Goal: Task Accomplishment & Management: Complete application form

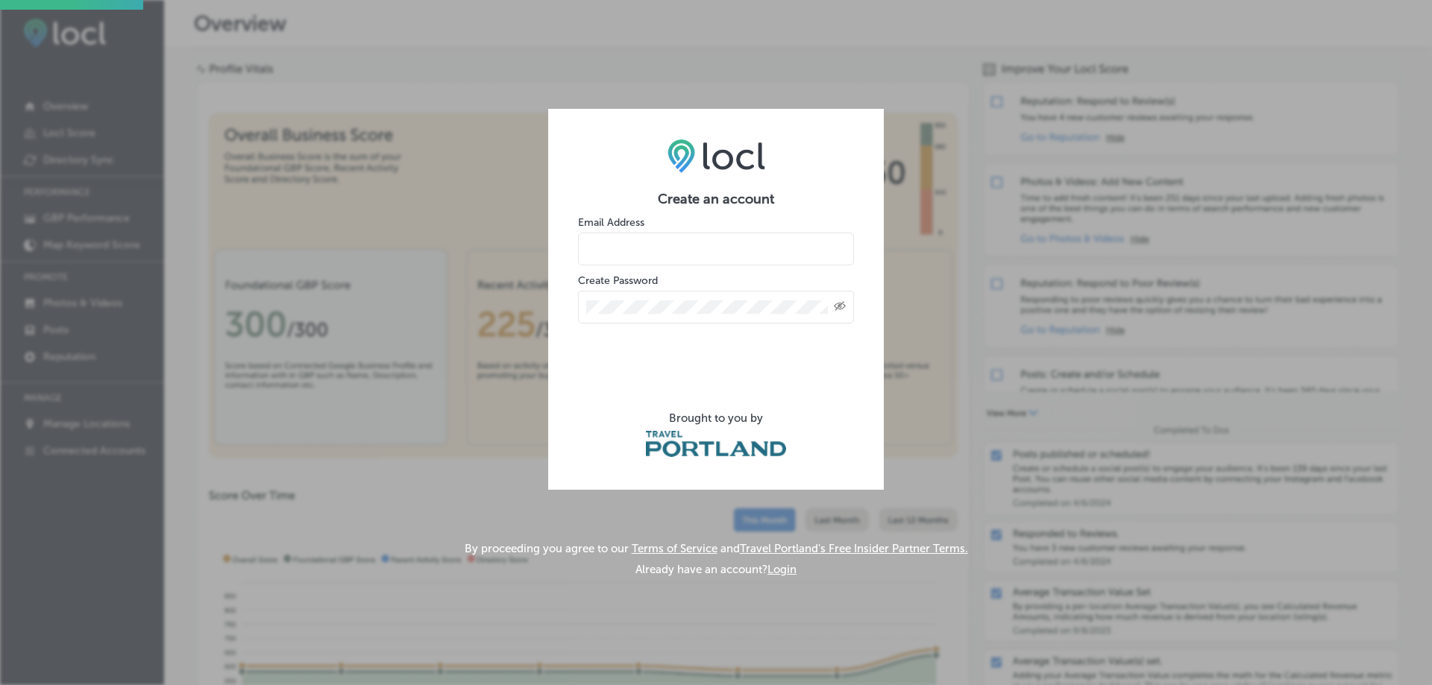
click at [661, 267] on form "Create an account Email Address Create Password Created with Sketch. Brought to…" at bounding box center [716, 325] width 276 height 269
click at [664, 251] on input "email" at bounding box center [716, 249] width 276 height 33
type input "[EMAIL_ADDRESS][DOMAIN_NAME]"
click at [841, 309] on icon "Created with Sketch." at bounding box center [840, 306] width 12 height 10
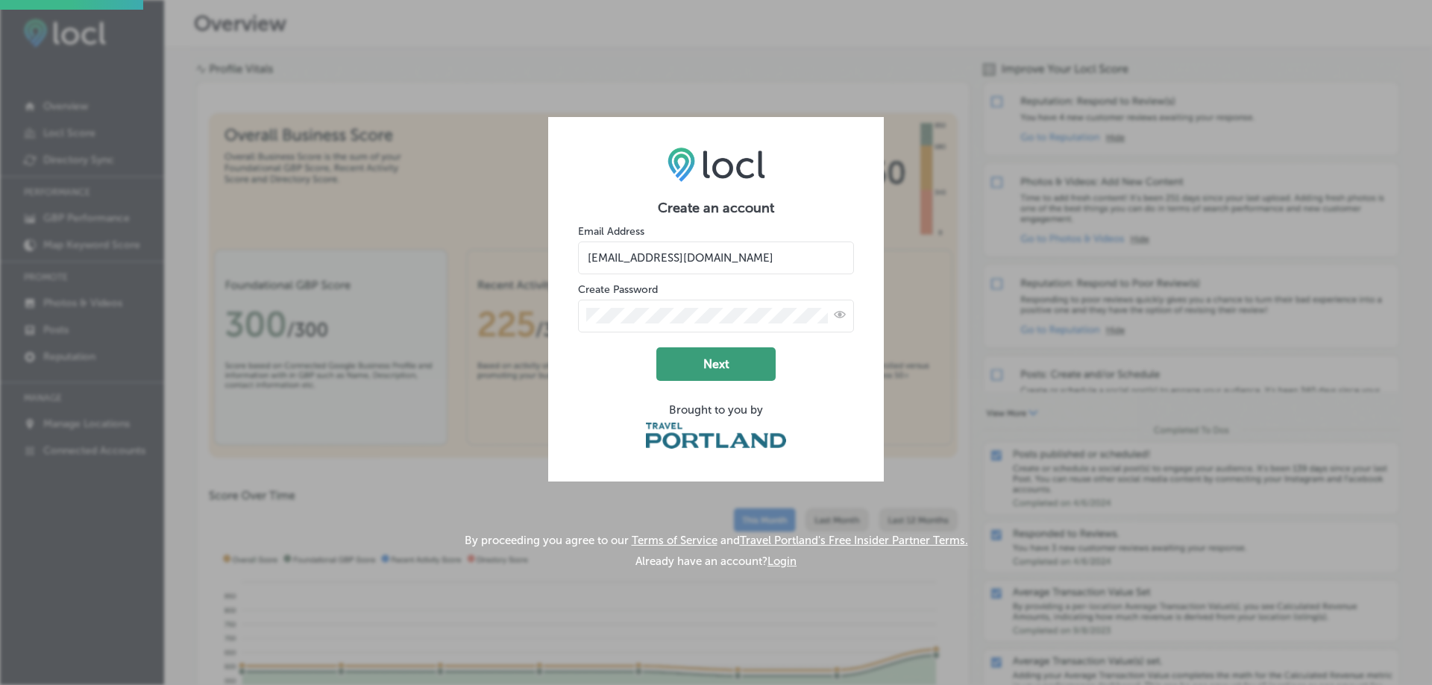
click at [752, 374] on button "Next" at bounding box center [715, 364] width 119 height 34
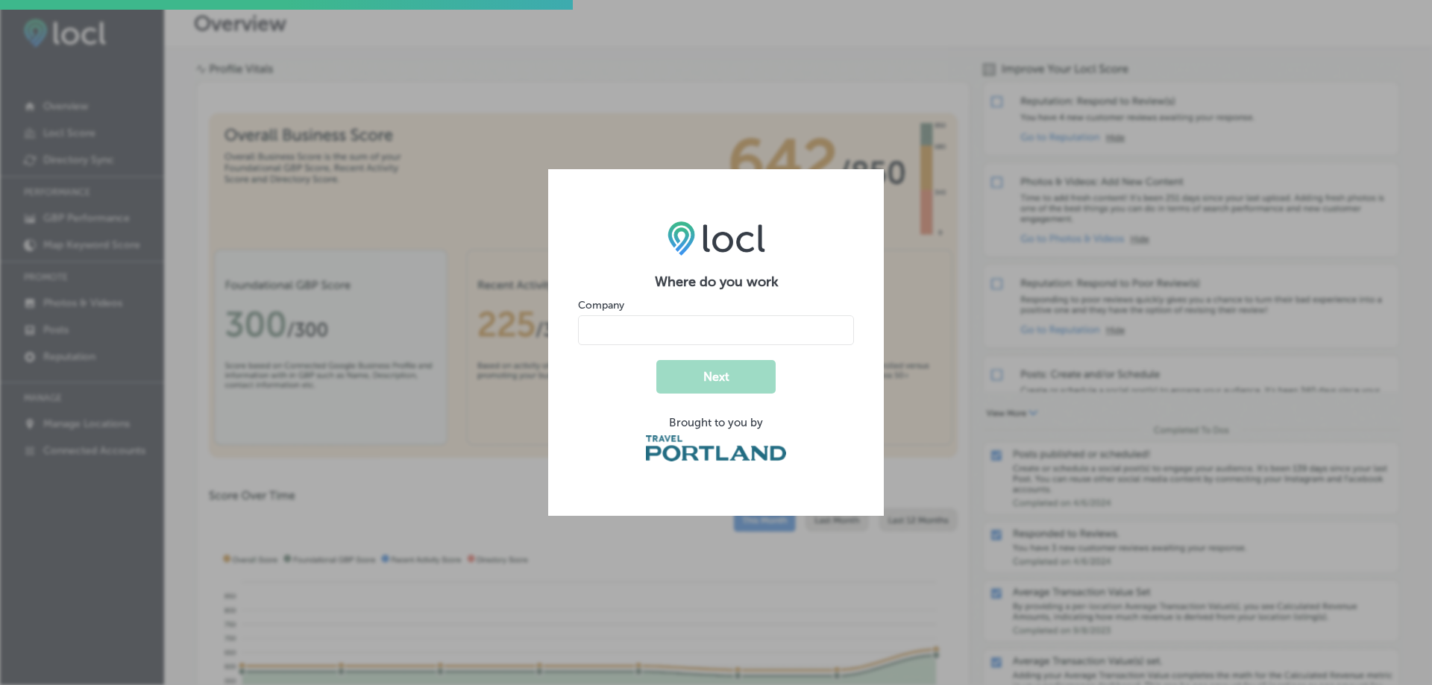
click at [635, 330] on input "name" at bounding box center [716, 330] width 276 height 30
type input "Recover Reiki"
click at [656, 360] on button "Next" at bounding box center [715, 377] width 119 height 34
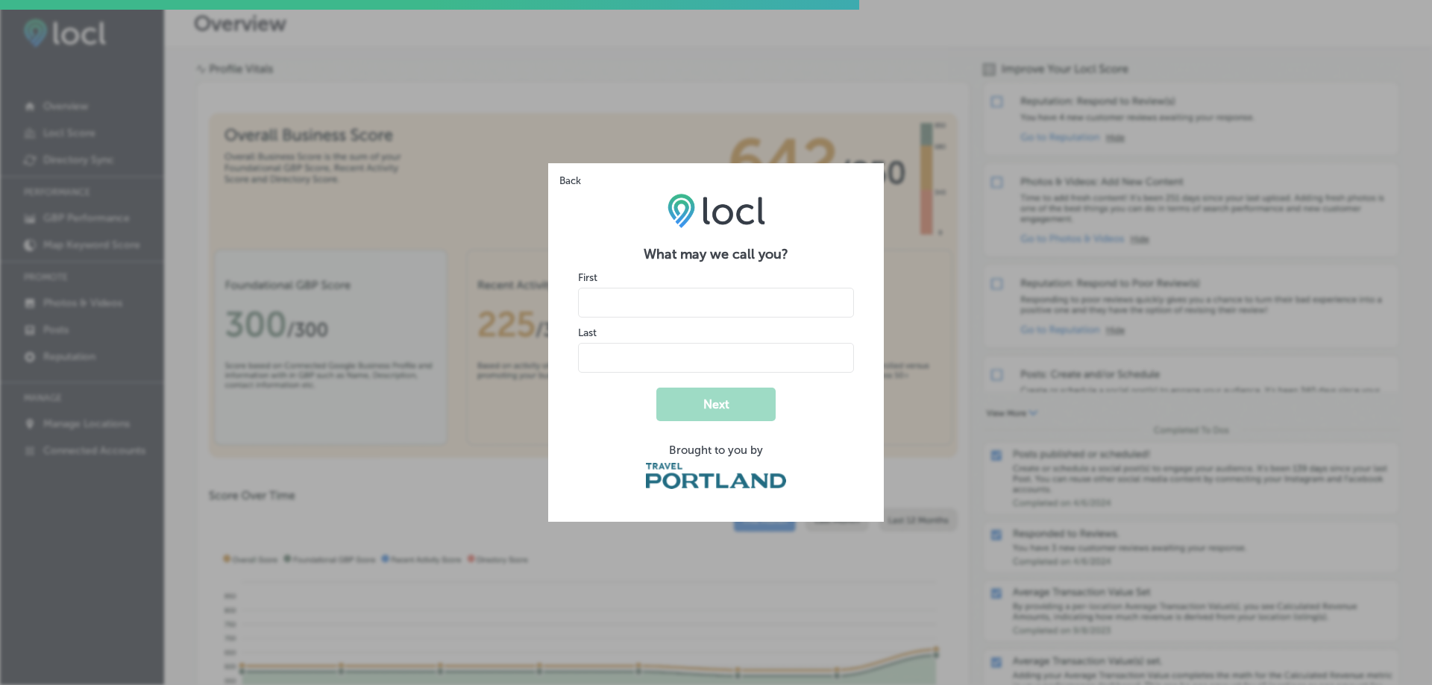
click at [627, 304] on input "name" at bounding box center [716, 303] width 276 height 30
type input ":"
type input "[PERSON_NAME]"
click at [656, 388] on button "Next" at bounding box center [715, 405] width 119 height 34
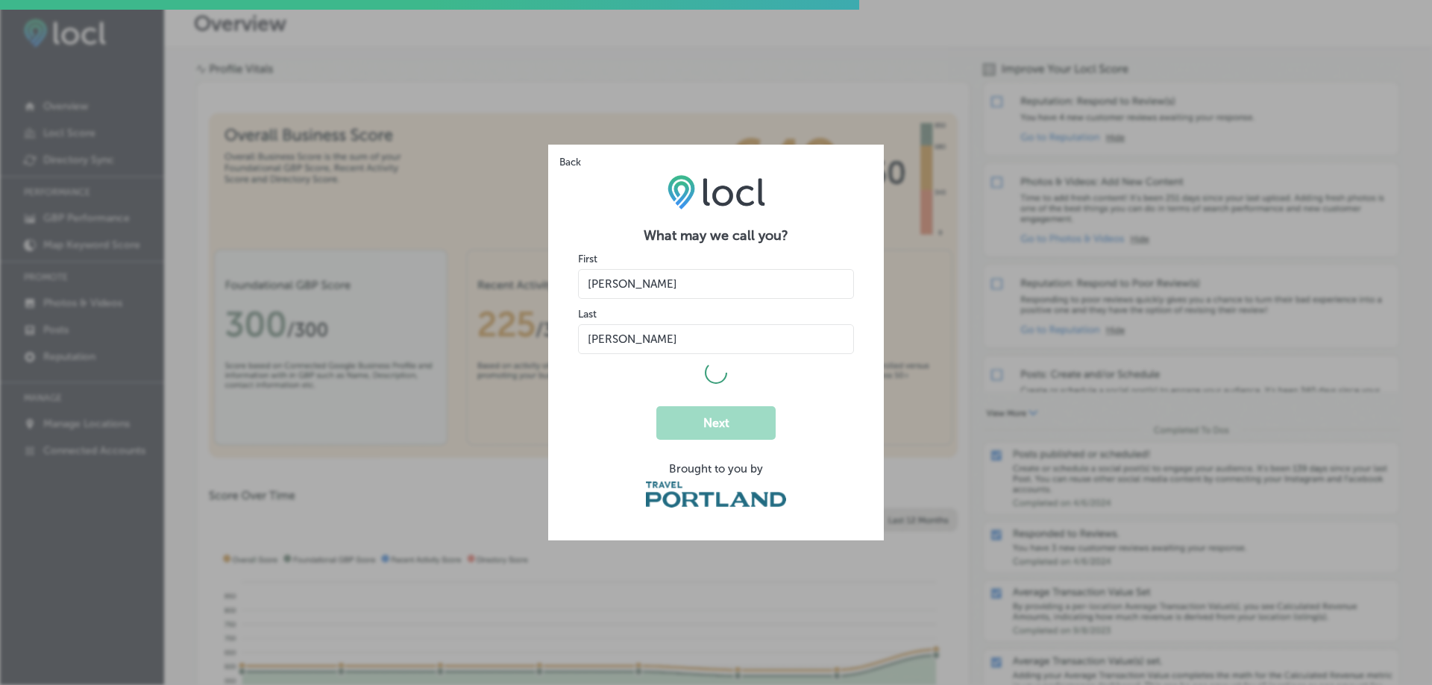
select select "US"
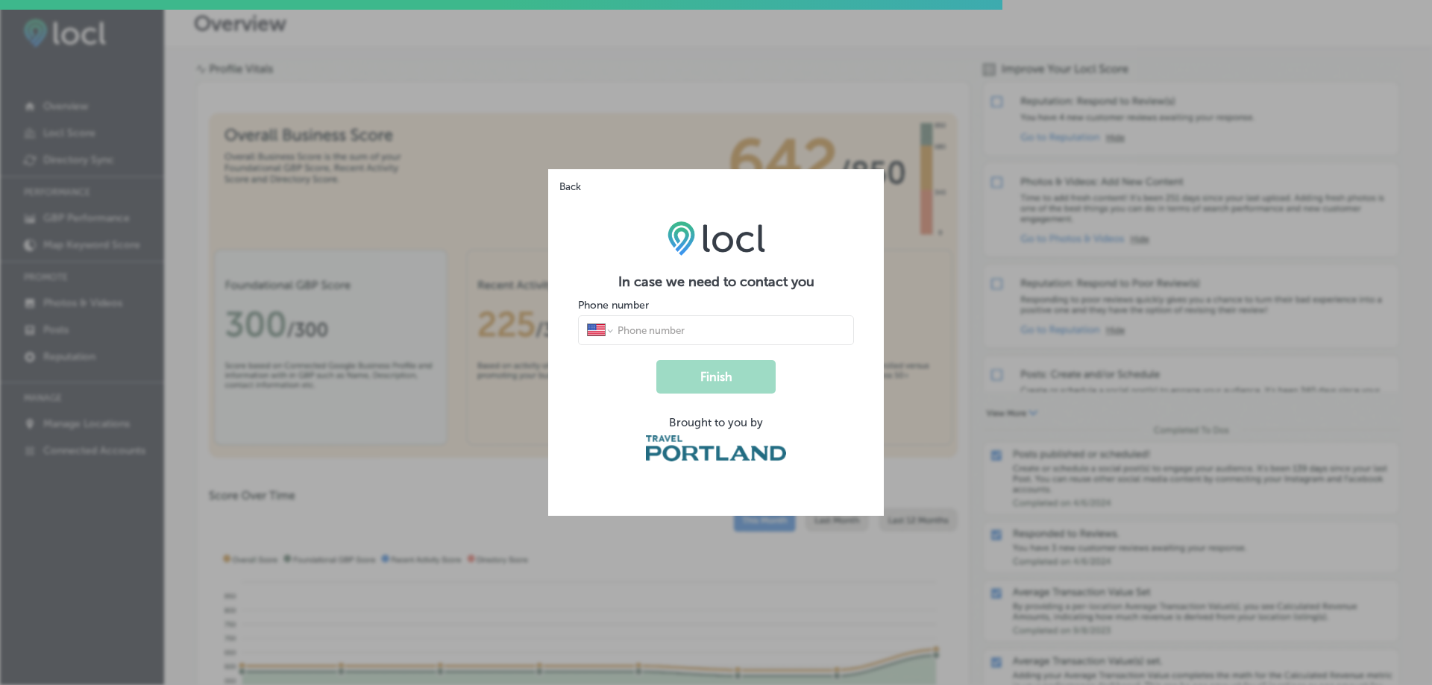
click at [666, 333] on input "tel" at bounding box center [730, 330] width 229 height 13
type input "[PHONE_NUMBER]"
click at [727, 385] on button "Finish" at bounding box center [715, 377] width 119 height 34
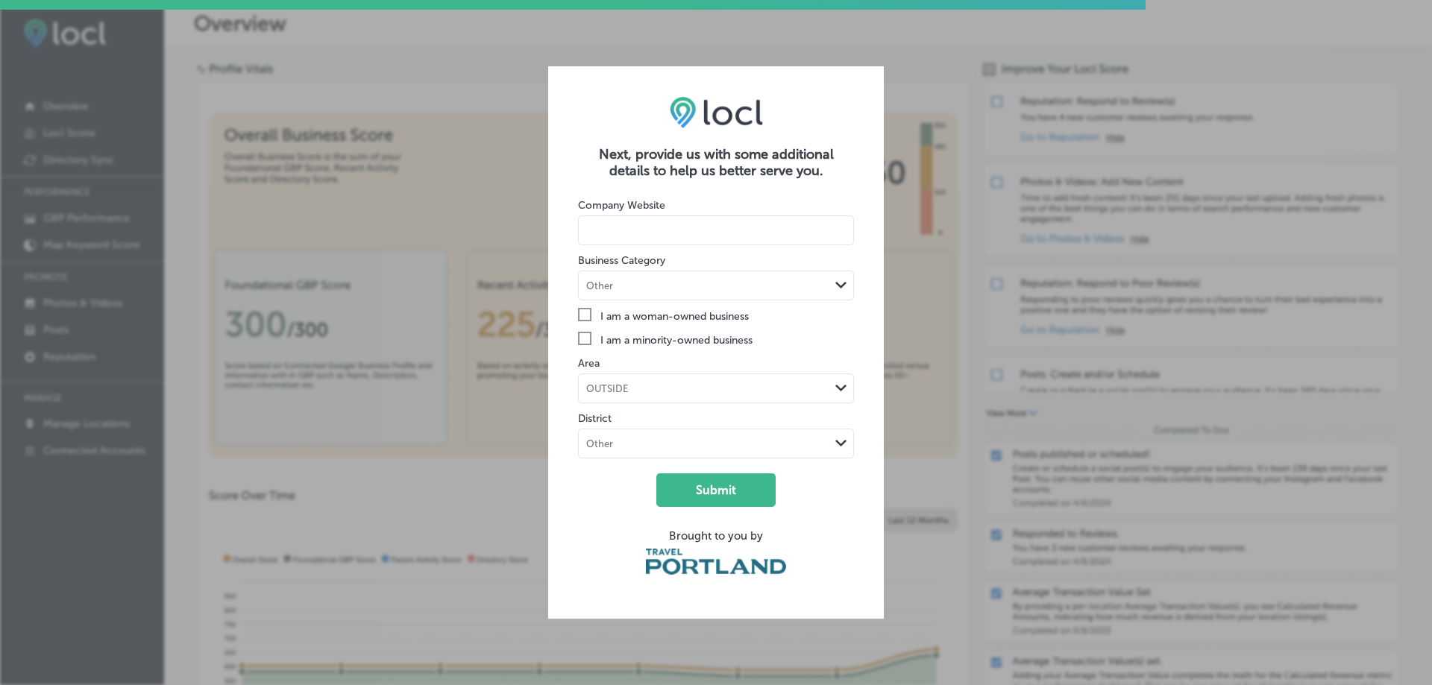
click at [734, 228] on input at bounding box center [716, 230] width 276 height 30
type input "[DOMAIN_NAME]"
click at [733, 269] on div "Business Category Other Path Created with Sketch." at bounding box center [716, 277] width 276 height 48
click at [743, 285] on div "Other" at bounding box center [704, 286] width 251 height 14
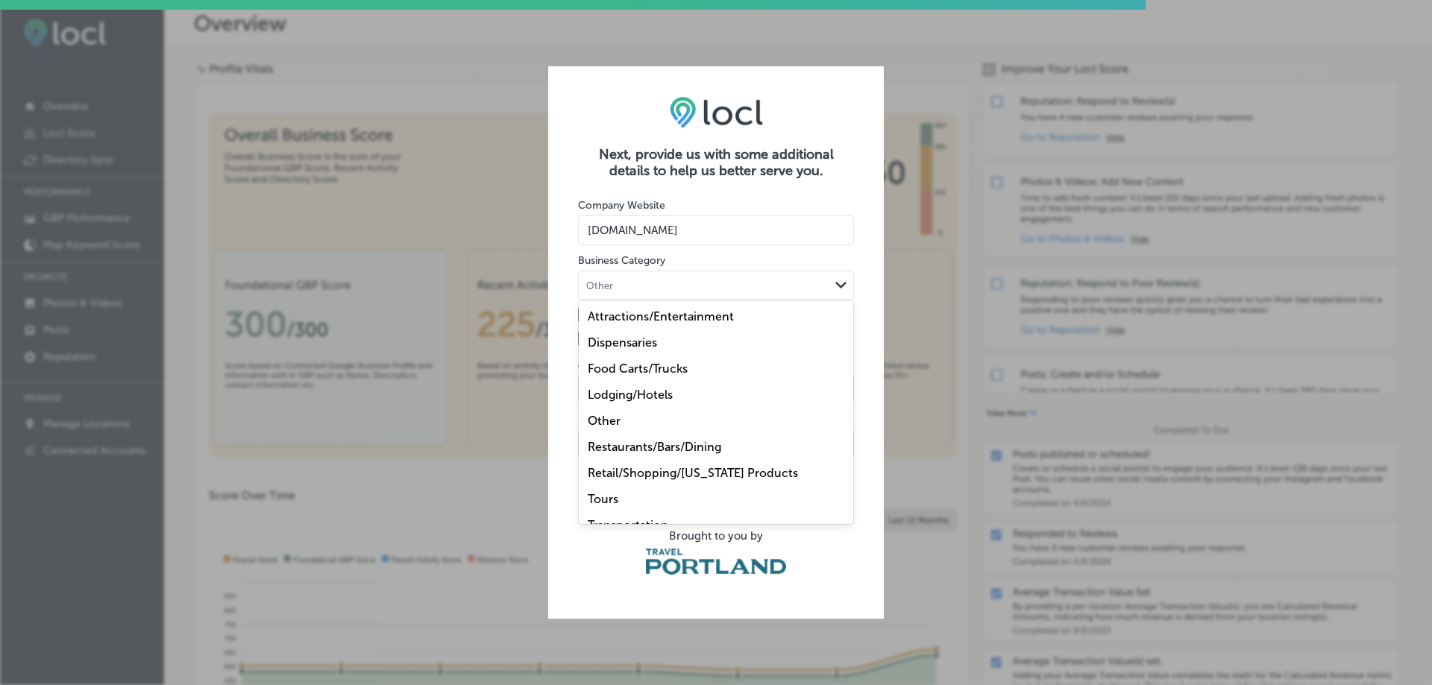
drag, startPoint x: 743, startPoint y: 387, endPoint x: 750, endPoint y: 410, distance: 24.1
click at [750, 410] on div "Attractions/Entertainment Dispensaries Food Carts/Trucks Lodging/Hotels Other R…" at bounding box center [716, 412] width 274 height 224
click at [750, 415] on div "Other" at bounding box center [716, 421] width 274 height 26
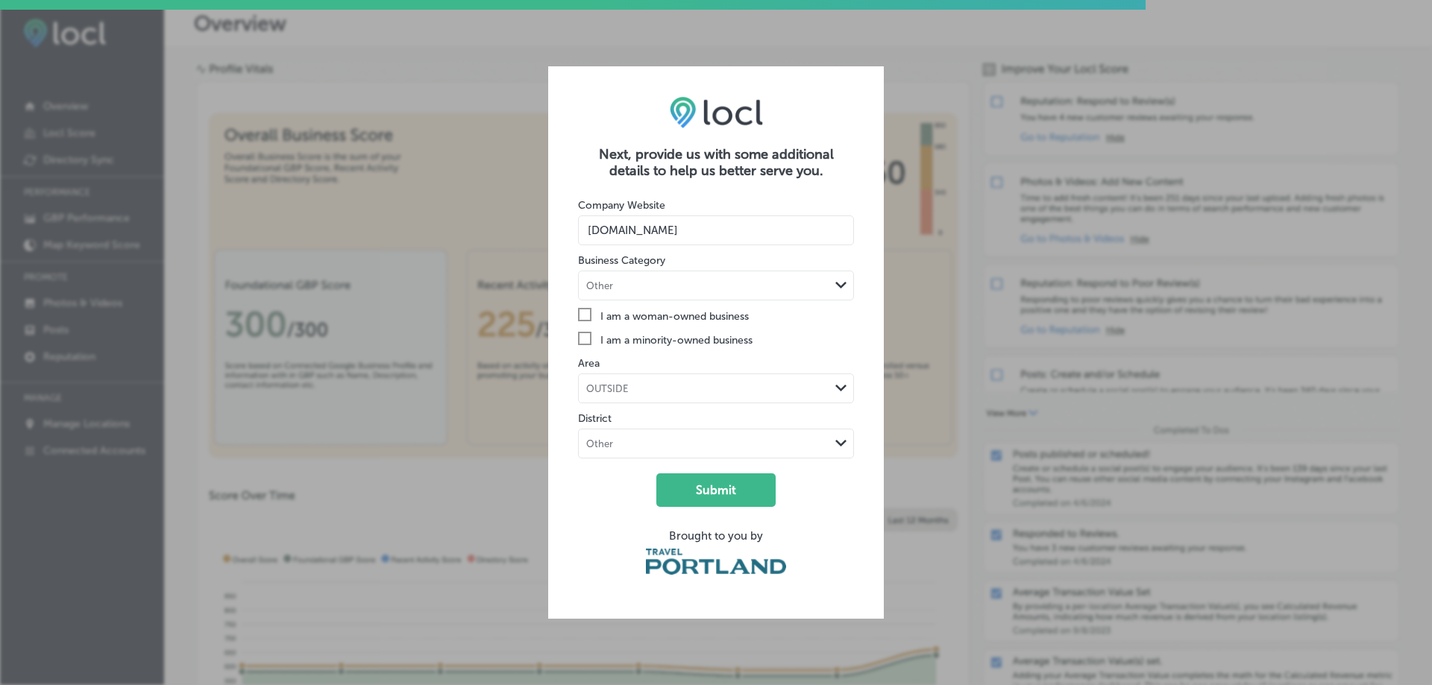
click at [725, 319] on label "Check Created with Sketch. I am a woman-owned business" at bounding box center [716, 316] width 276 height 16
click at [0, 0] on input "Check Created with Sketch. I am a woman-owned business" at bounding box center [0, 0] width 0 height 0
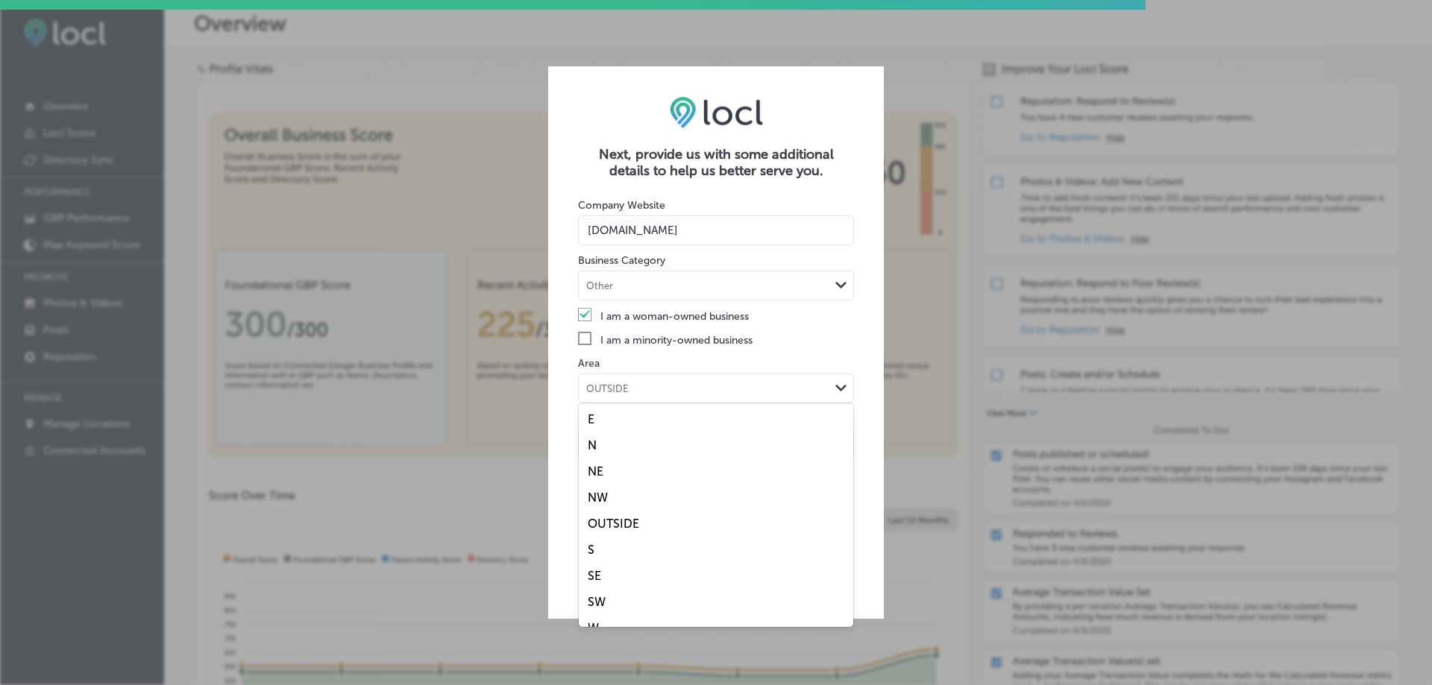
click at [714, 397] on div "OUTSIDE Path Created with Sketch." at bounding box center [716, 388] width 274 height 28
click at [705, 569] on div "SE" at bounding box center [716, 576] width 274 height 26
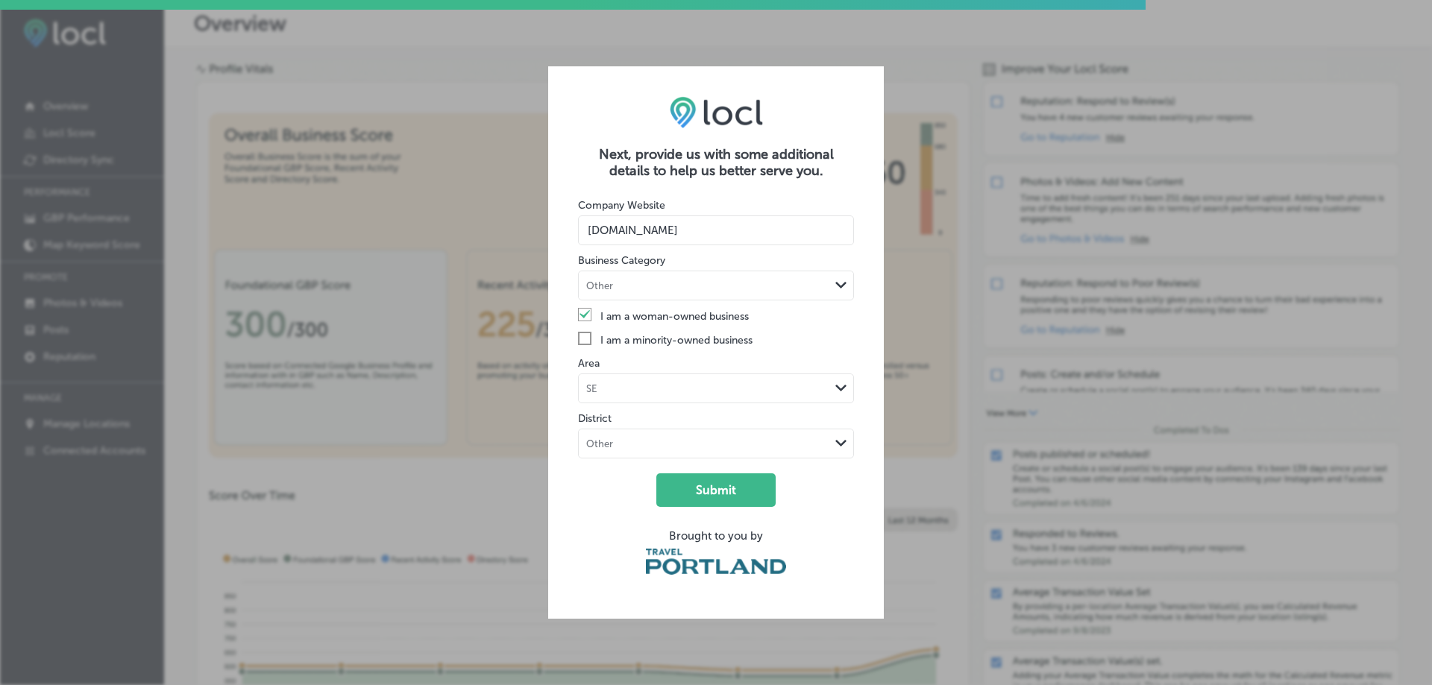
click at [705, 447] on div "Other" at bounding box center [704, 444] width 251 height 14
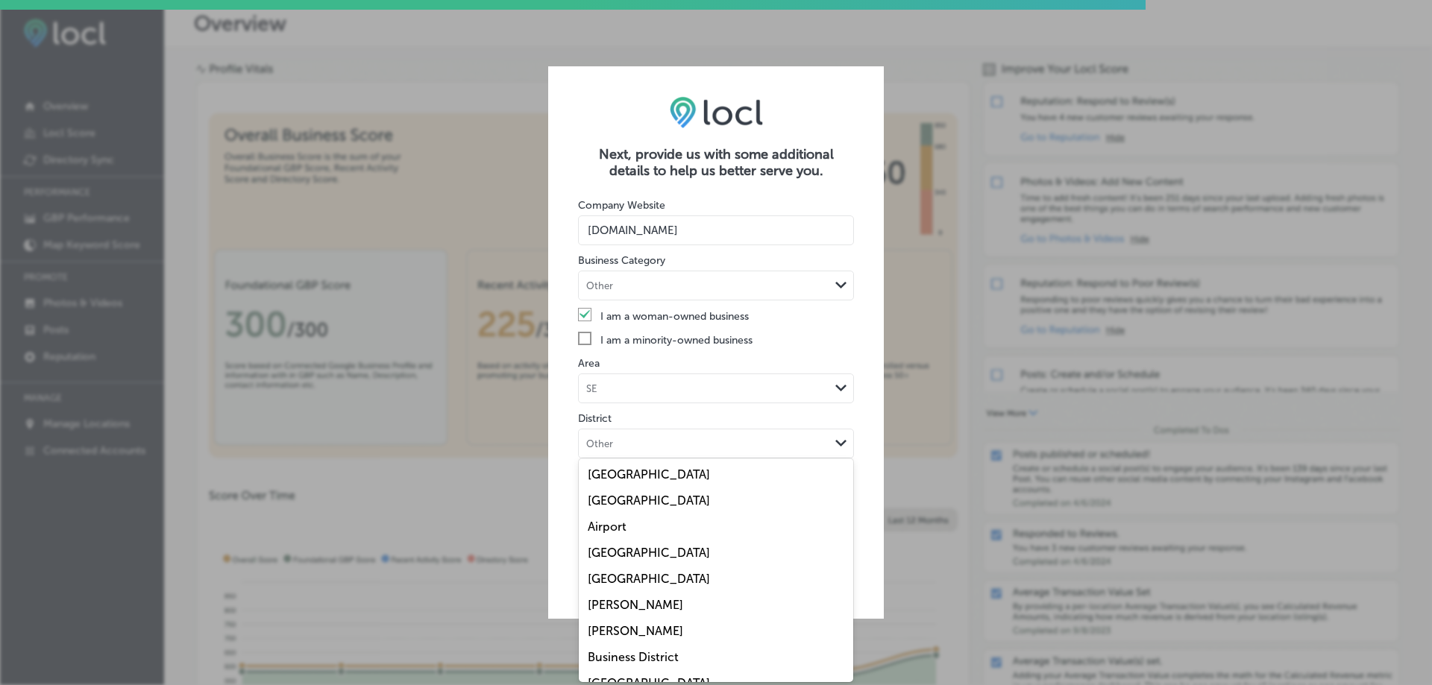
click at [744, 501] on div "[GEOGRAPHIC_DATA]" at bounding box center [716, 501] width 274 height 26
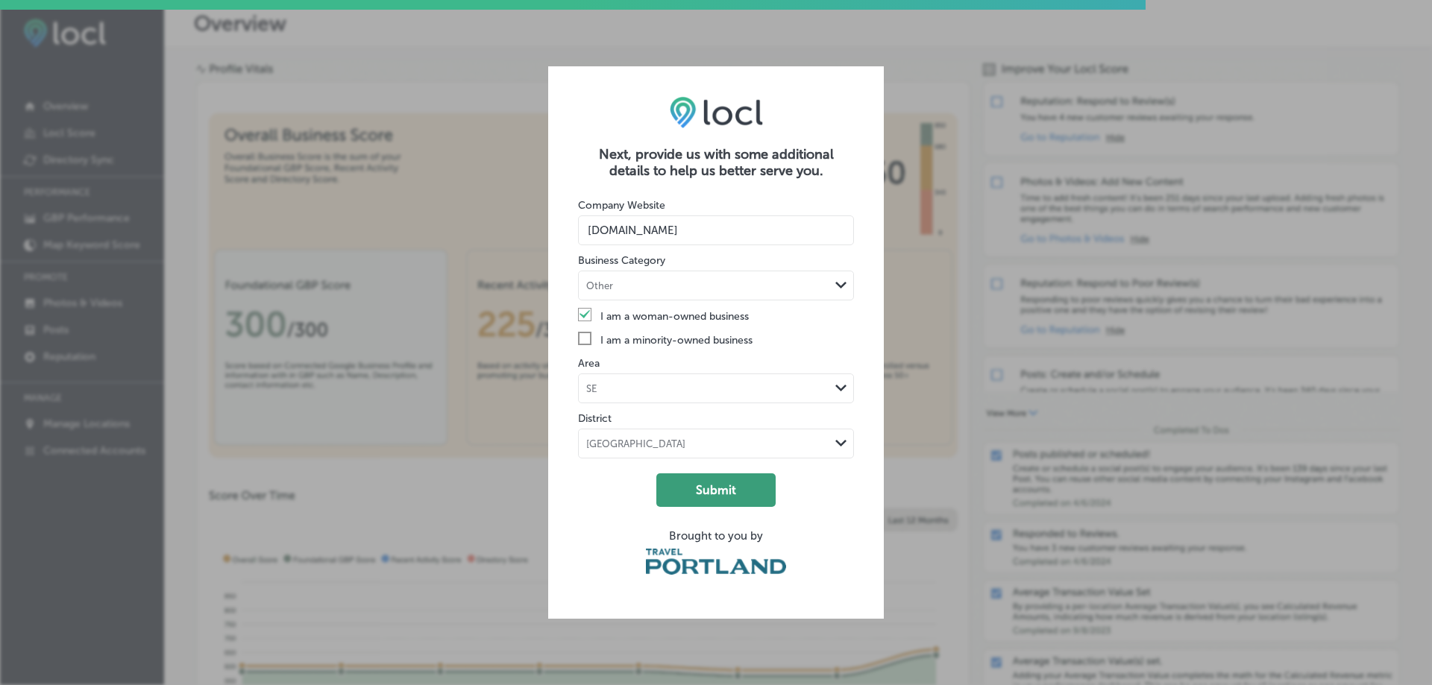
click at [749, 488] on button "Submit" at bounding box center [715, 490] width 119 height 34
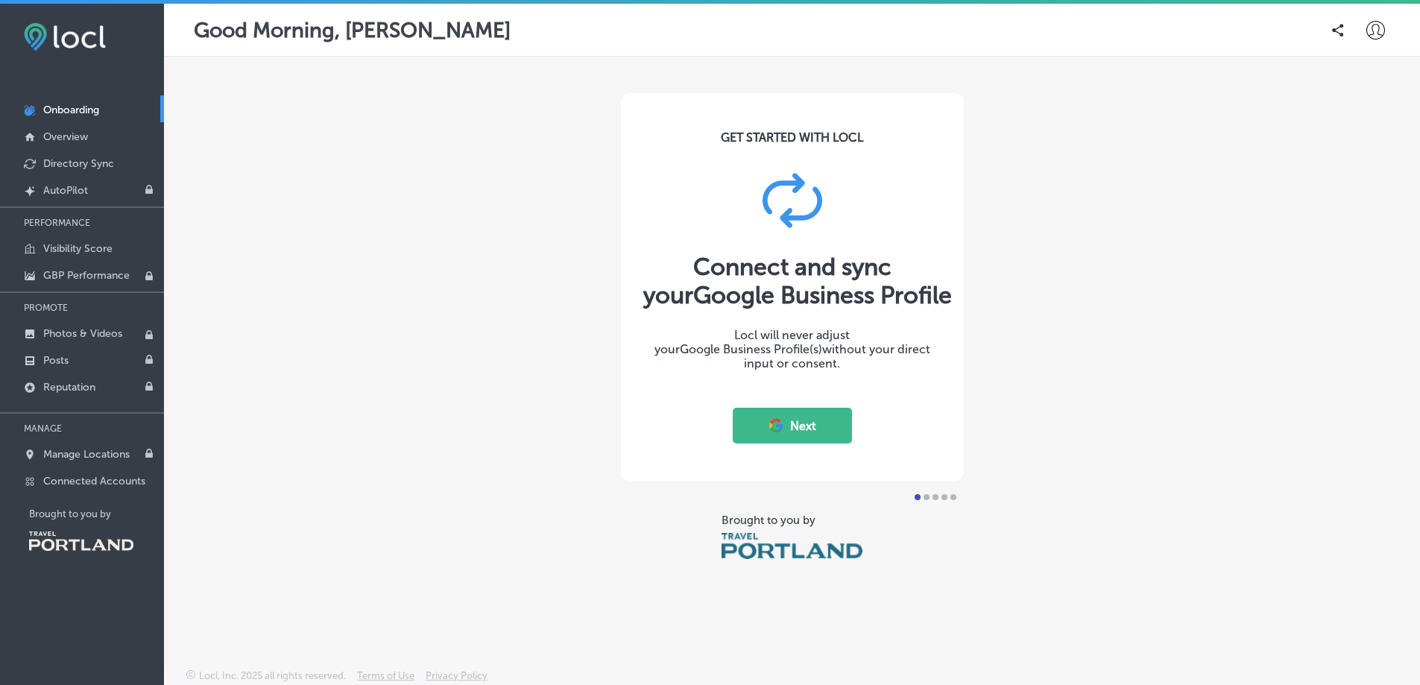
click at [816, 416] on button "Next" at bounding box center [792, 426] width 119 height 36
click at [817, 421] on button "Next" at bounding box center [792, 426] width 119 height 36
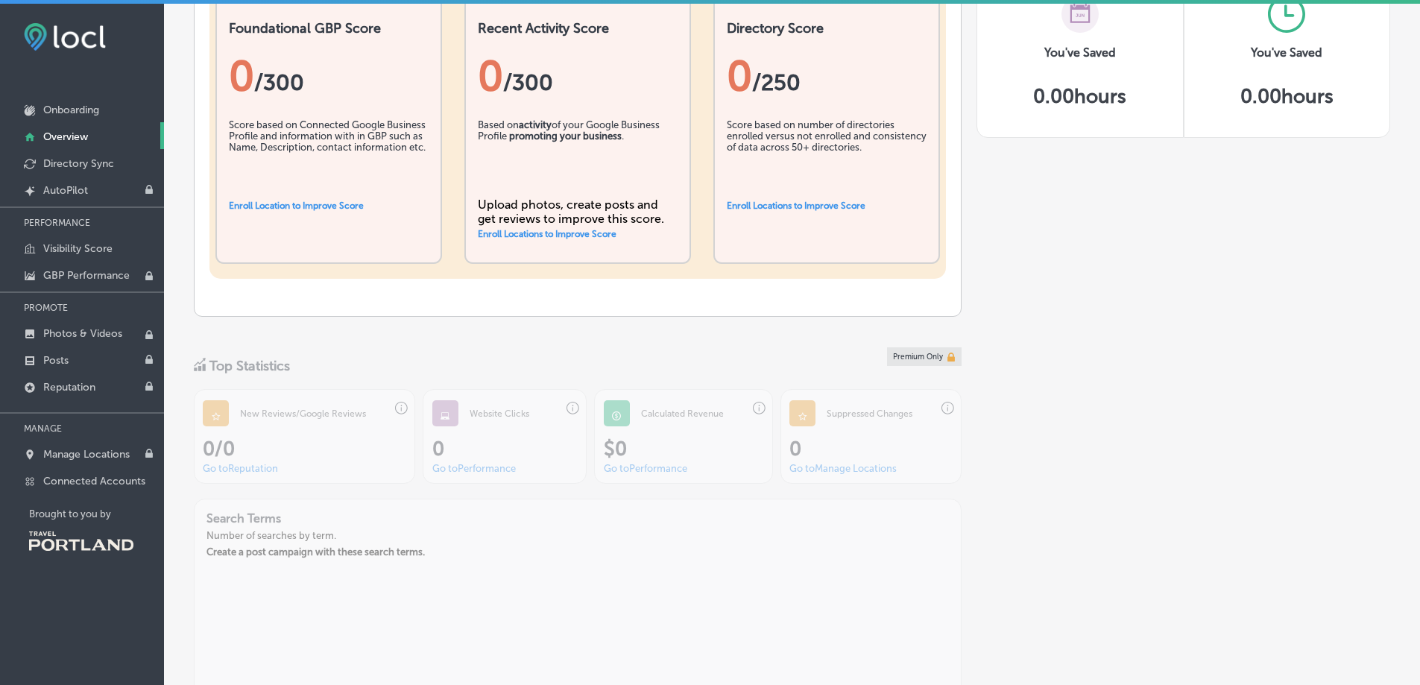
scroll to position [211, 0]
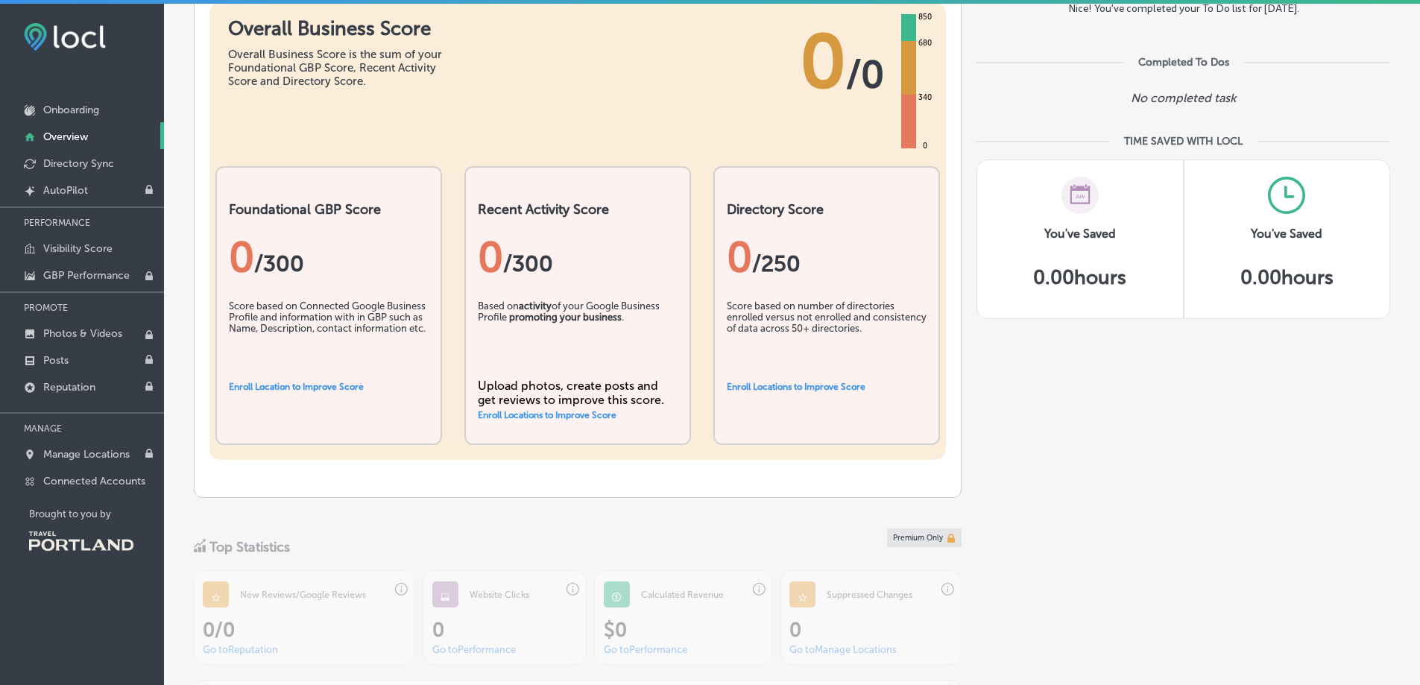
click at [263, 383] on link "Enroll Location to Improve Score" at bounding box center [296, 387] width 135 height 10
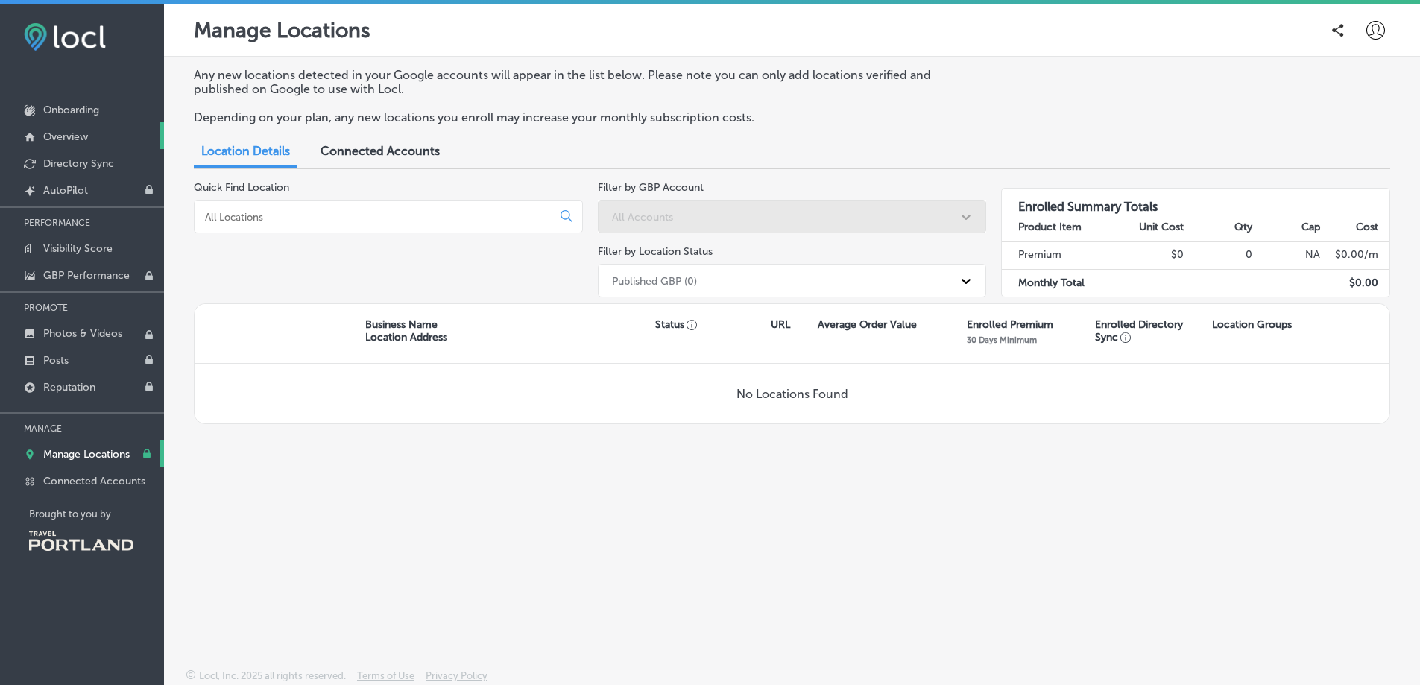
click at [81, 142] on p "Overview" at bounding box center [65, 136] width 45 height 13
